Goal: Information Seeking & Learning: Learn about a topic

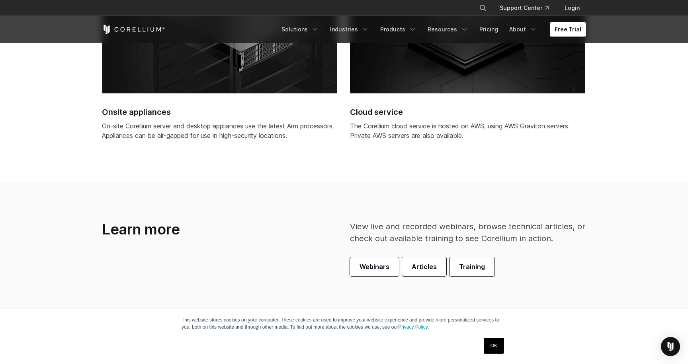
scroll to position [2185, 0]
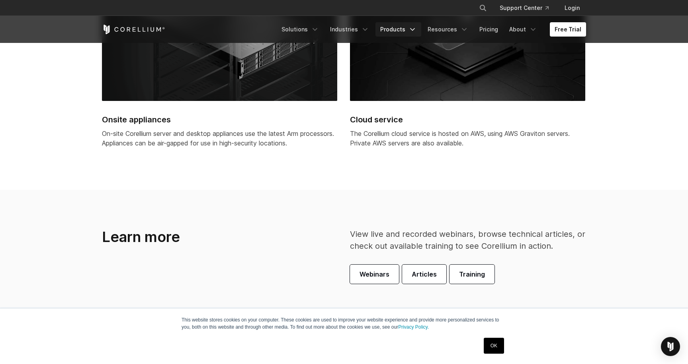
click at [410, 30] on link "Products" at bounding box center [398, 29] width 46 height 14
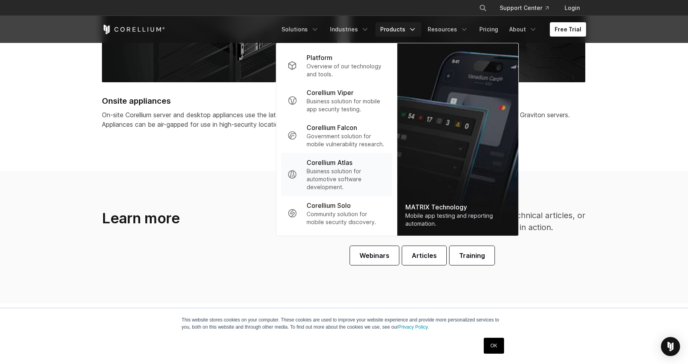
scroll to position [2207, 0]
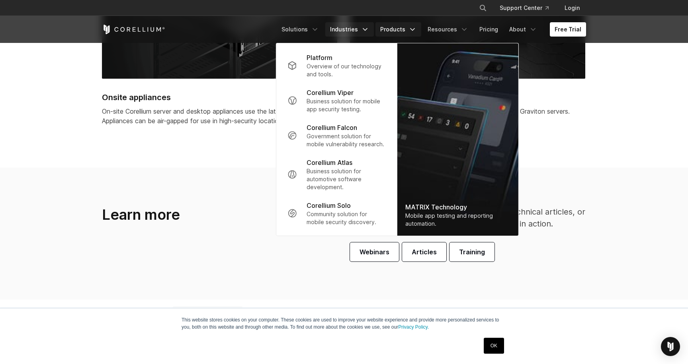
click at [362, 31] on link "Industries" at bounding box center [349, 29] width 49 height 14
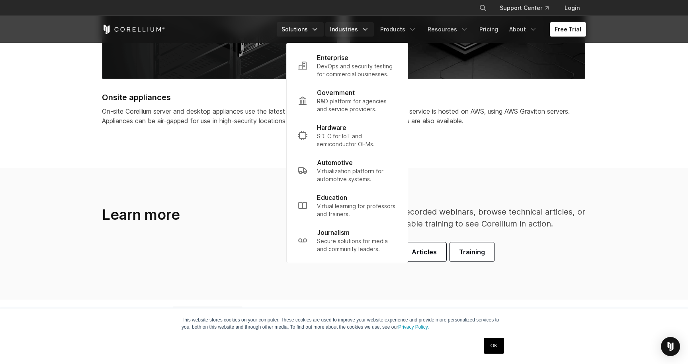
click at [314, 30] on link "Solutions" at bounding box center [300, 29] width 47 height 14
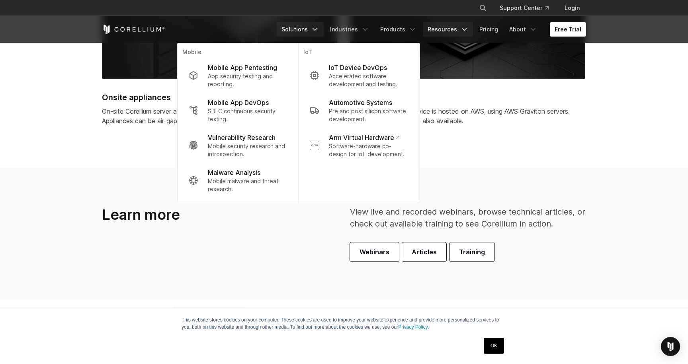
click at [462, 29] on link "Resources" at bounding box center [448, 29] width 50 height 14
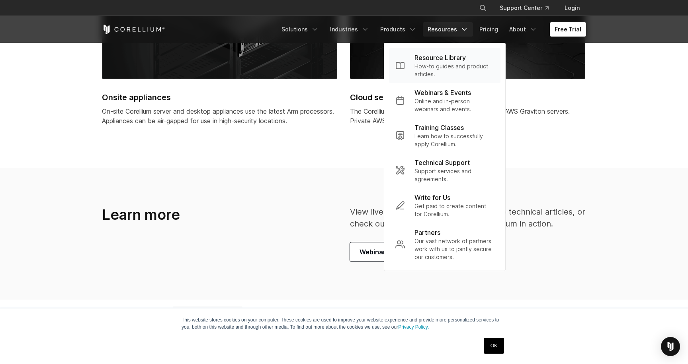
click at [458, 56] on p "Resource Library" at bounding box center [439, 58] width 51 height 10
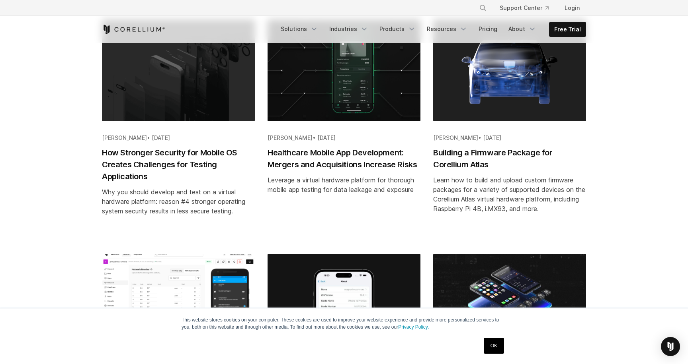
scroll to position [181, 0]
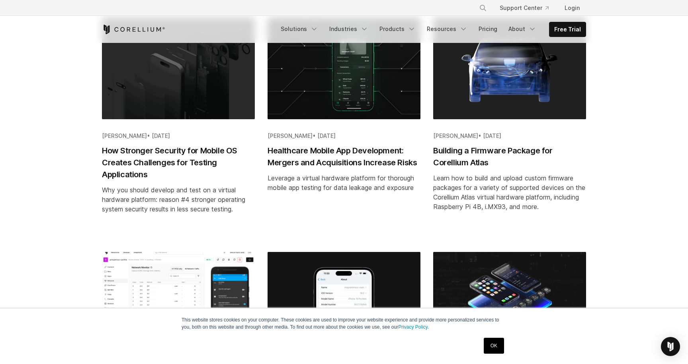
click at [146, 172] on h2 "How Stronger Security for Mobile OS Creates Challenges for Testing Applications" at bounding box center [178, 163] width 153 height 36
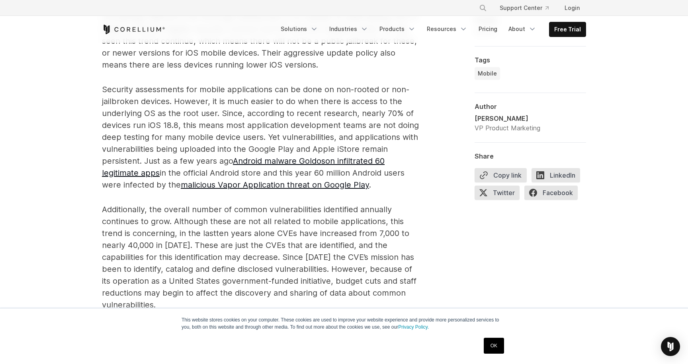
scroll to position [744, 0]
click at [574, 30] on link "Free Trial" at bounding box center [567, 29] width 36 height 14
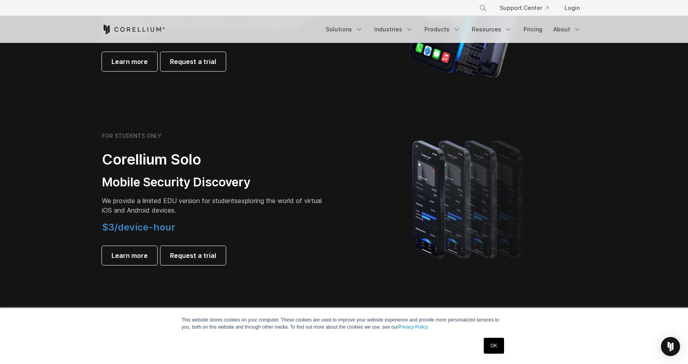
scroll to position [475, 0]
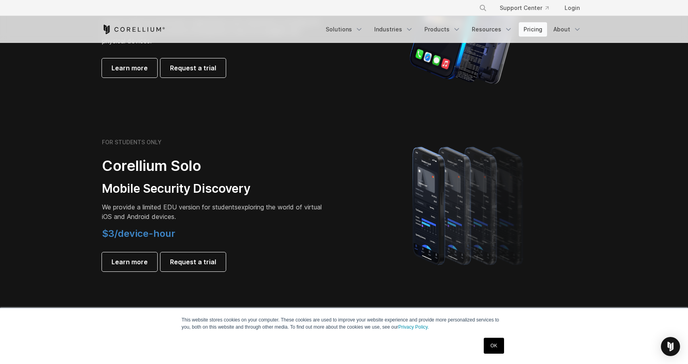
click at [534, 31] on link "Pricing" at bounding box center [532, 29] width 28 height 14
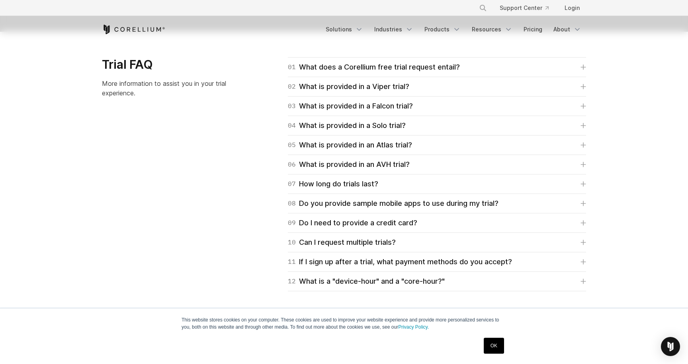
scroll to position [1142, 0]
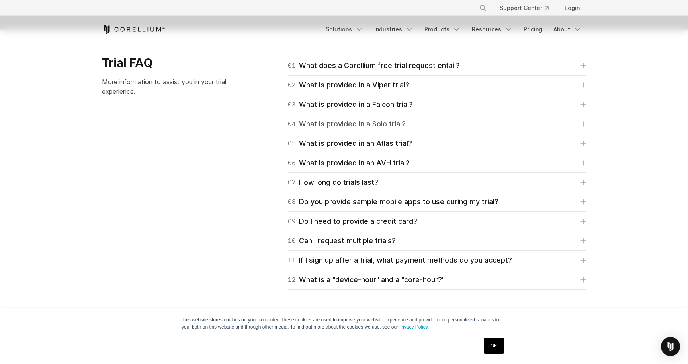
click at [581, 124] on icon at bounding box center [583, 124] width 5 height 5
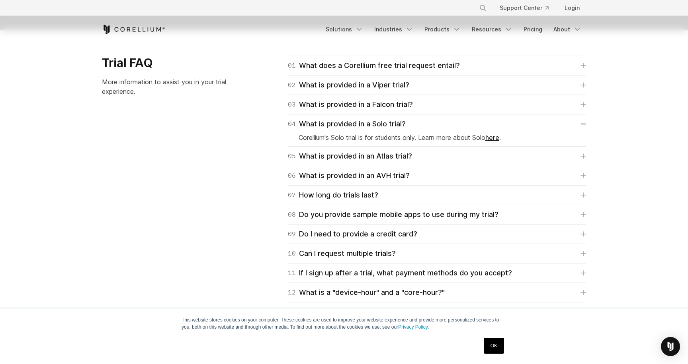
click at [583, 111] on div "03 What is provided in a Falcon trial? Falcon trials are Essentials Edition. Pr…" at bounding box center [437, 104] width 298 height 19
click at [583, 109] on link "03 What is provided in a Falcon trial?" at bounding box center [437, 104] width 298 height 11
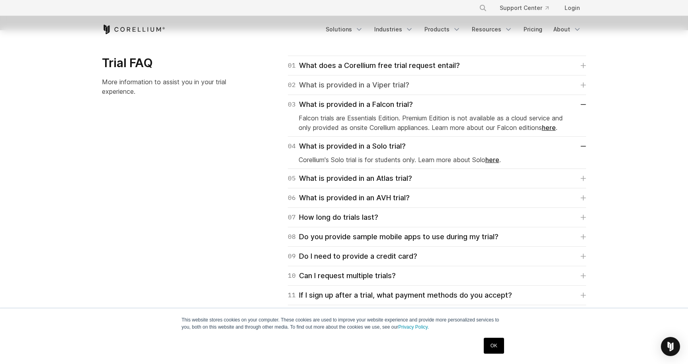
click at [581, 84] on icon at bounding box center [583, 85] width 6 height 6
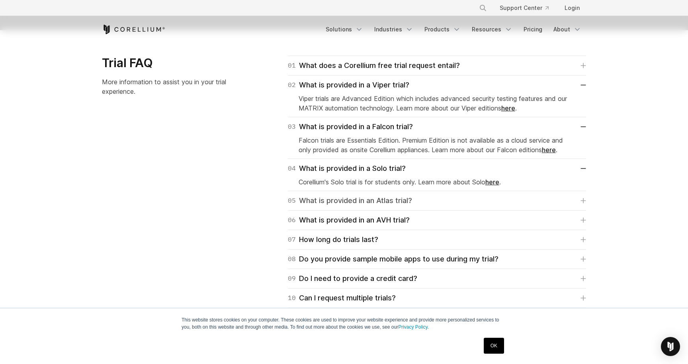
click at [582, 201] on icon at bounding box center [583, 201] width 5 height 5
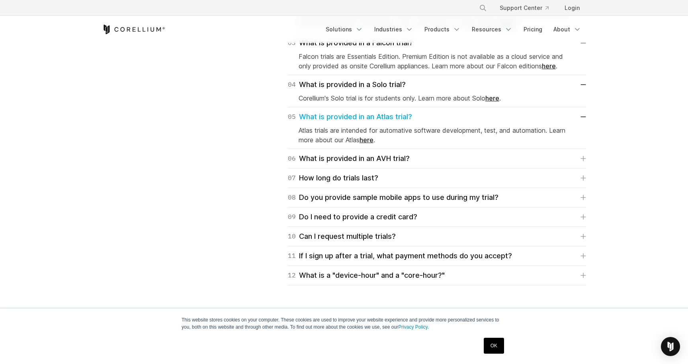
scroll to position [1228, 0]
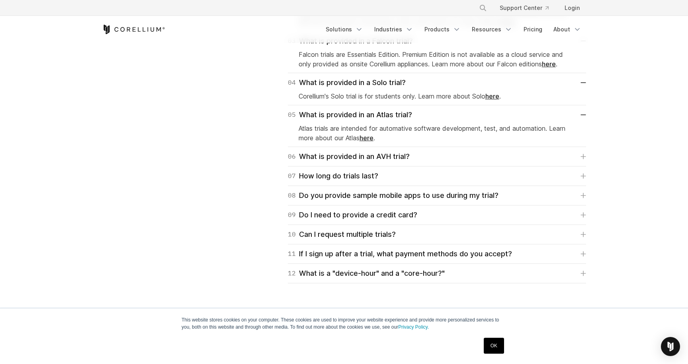
click at [587, 275] on div "01 What does a Corellium free trial request entail? For Falcon, Viper, and Atla…" at bounding box center [427, 127] width 333 height 314
click at [586, 275] on div "01 What does a Corellium free trial request entail? For Falcon, Viper, and Atla…" at bounding box center [427, 127] width 333 height 314
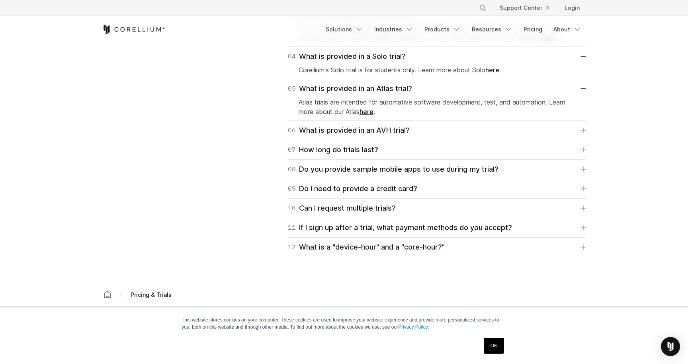
scroll to position [1264, 0]
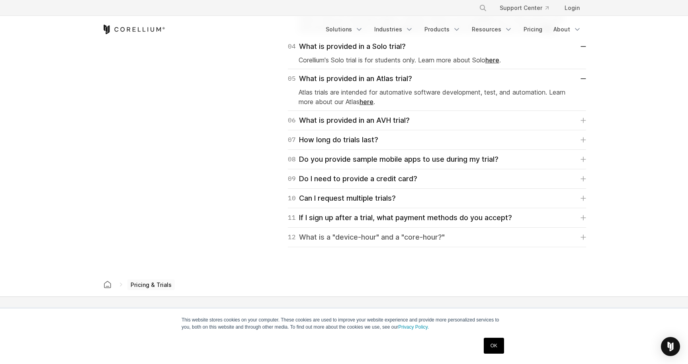
click at [585, 238] on icon at bounding box center [583, 238] width 6 height 6
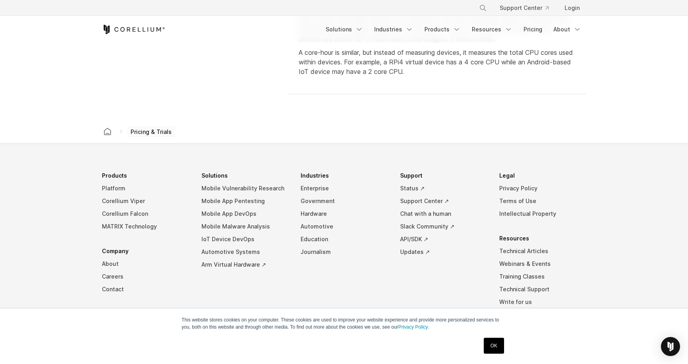
scroll to position [1516, 0]
click at [229, 200] on link "Mobile App Pentesting" at bounding box center [244, 200] width 87 height 13
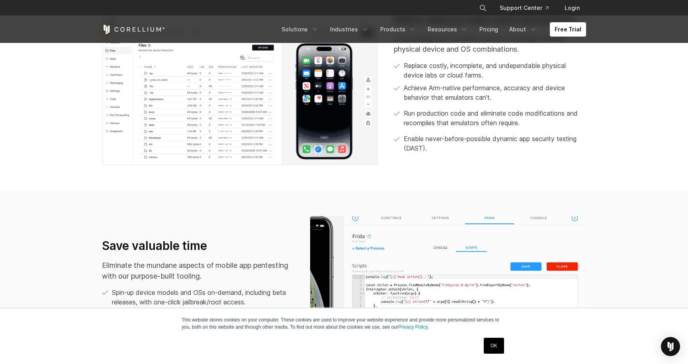
scroll to position [433, 0]
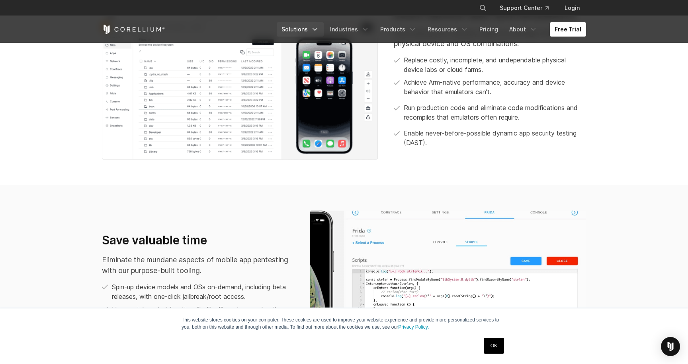
click at [316, 32] on link "Solutions" at bounding box center [300, 29] width 47 height 14
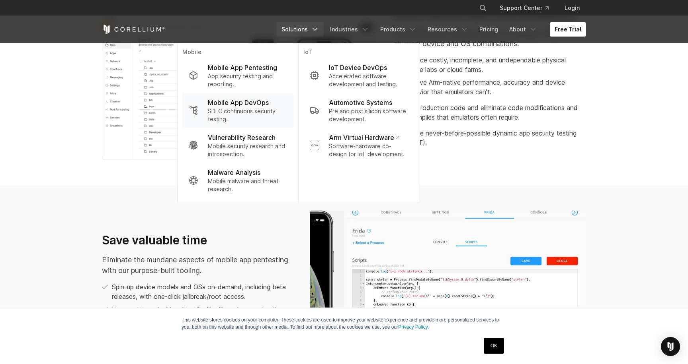
click at [251, 114] on p "SDLC continuous security testing." at bounding box center [247, 115] width 79 height 16
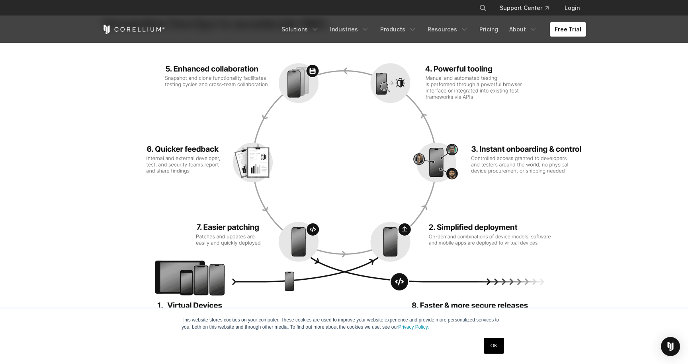
scroll to position [1060, 0]
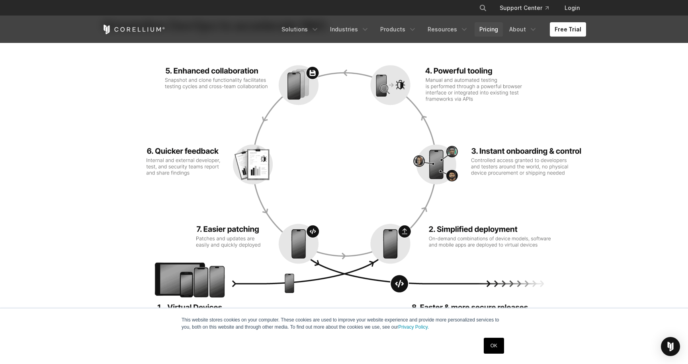
click at [491, 30] on link "Pricing" at bounding box center [488, 29] width 28 height 14
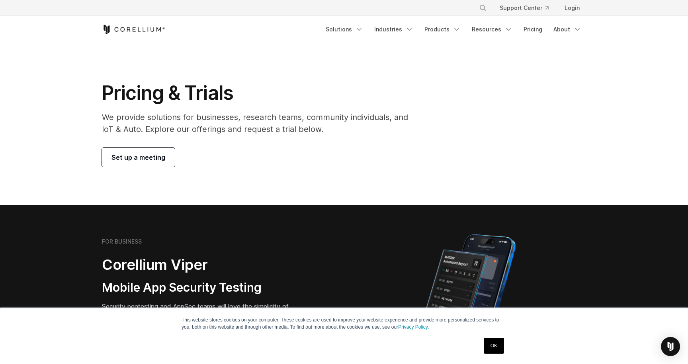
click at [570, 15] on div "× Search our site... Support Center Login" at bounding box center [344, 8] width 688 height 16
click at [572, 3] on link "Login" at bounding box center [572, 8] width 28 height 14
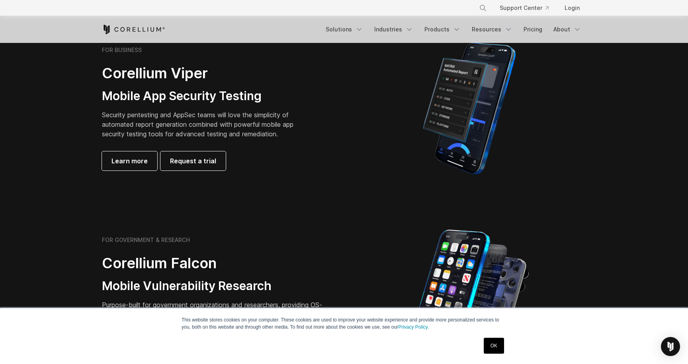
scroll to position [193, 0]
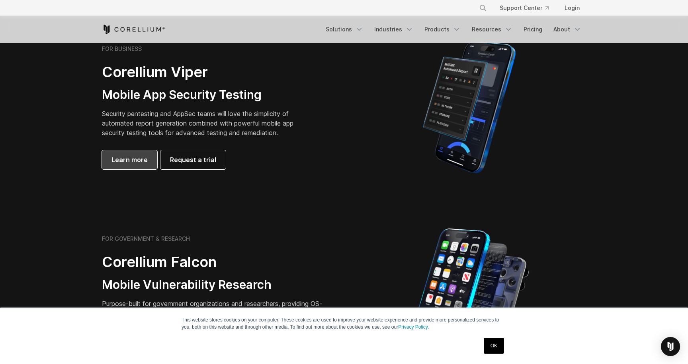
click at [138, 155] on span "Learn more" at bounding box center [129, 160] width 36 height 10
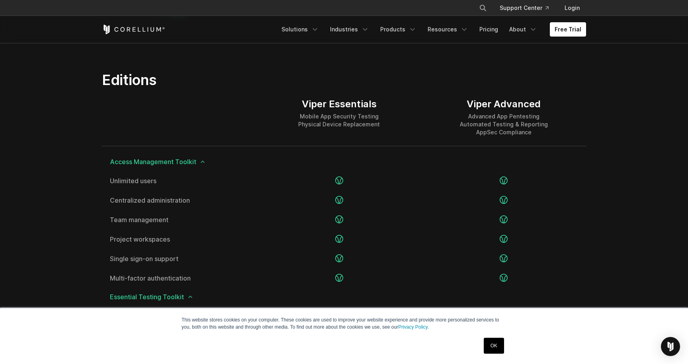
scroll to position [963, 0]
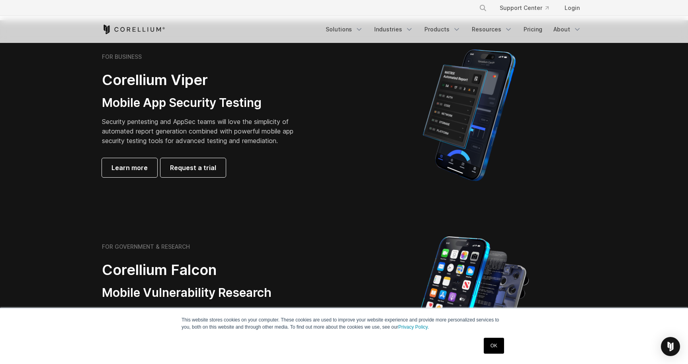
scroll to position [187, 0]
